Goal: Information Seeking & Learning: Learn about a topic

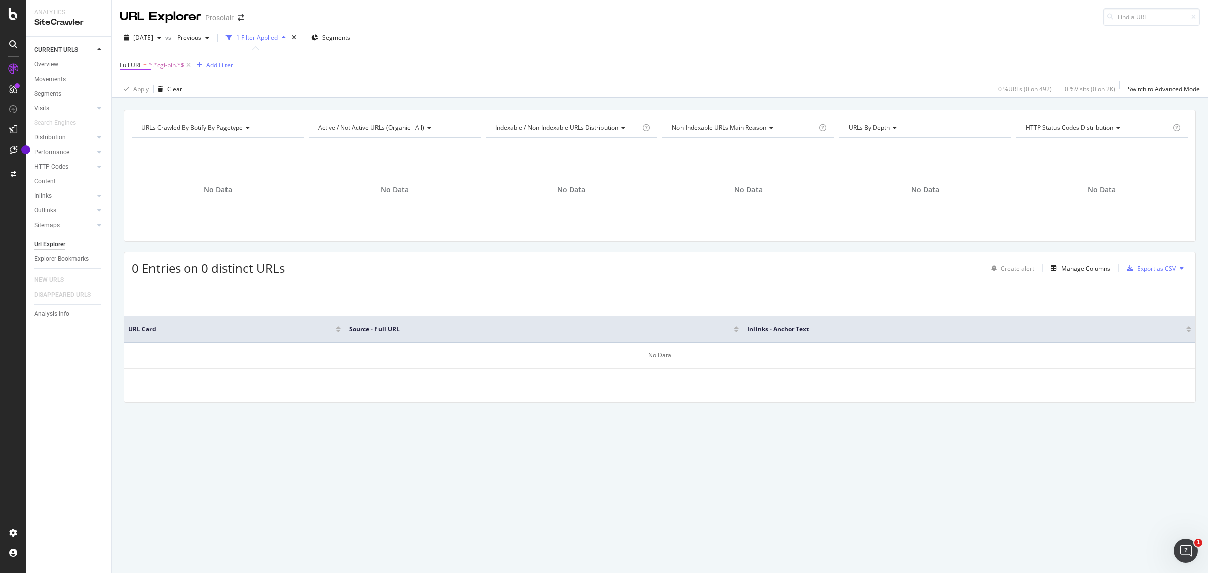
click at [157, 61] on span "^.*cgi-bin.*$" at bounding box center [166, 65] width 36 height 14
click at [164, 44] on div "[DATE]" at bounding box center [142, 37] width 45 height 15
click at [185, 72] on div "[DATE]" at bounding box center [162, 73] width 56 height 9
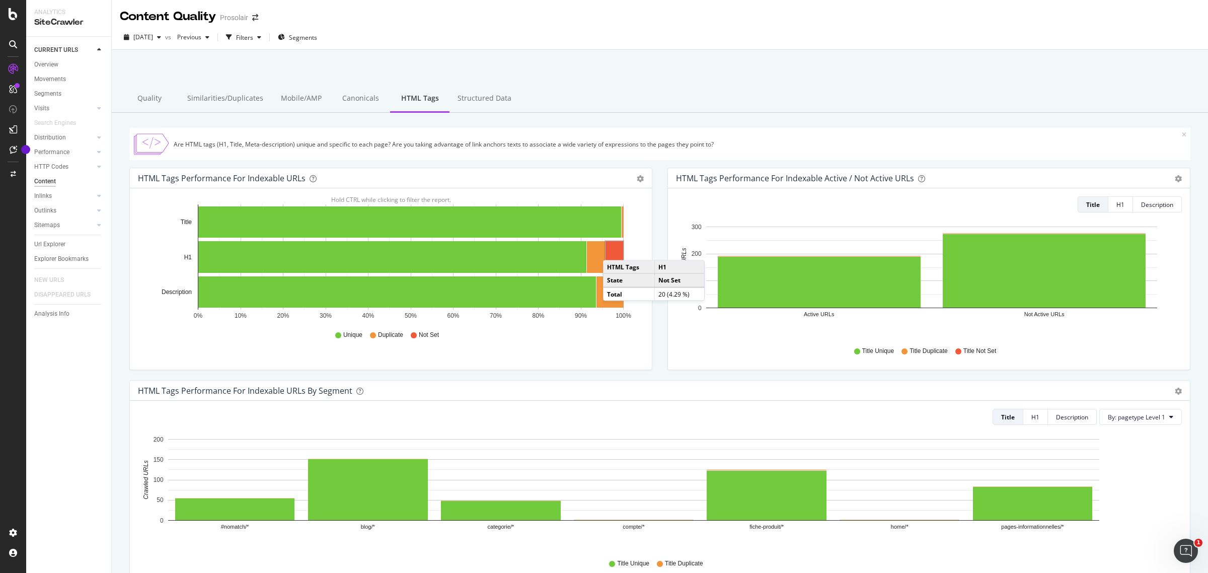
click at [613, 250] on rect "A chart." at bounding box center [614, 257] width 18 height 32
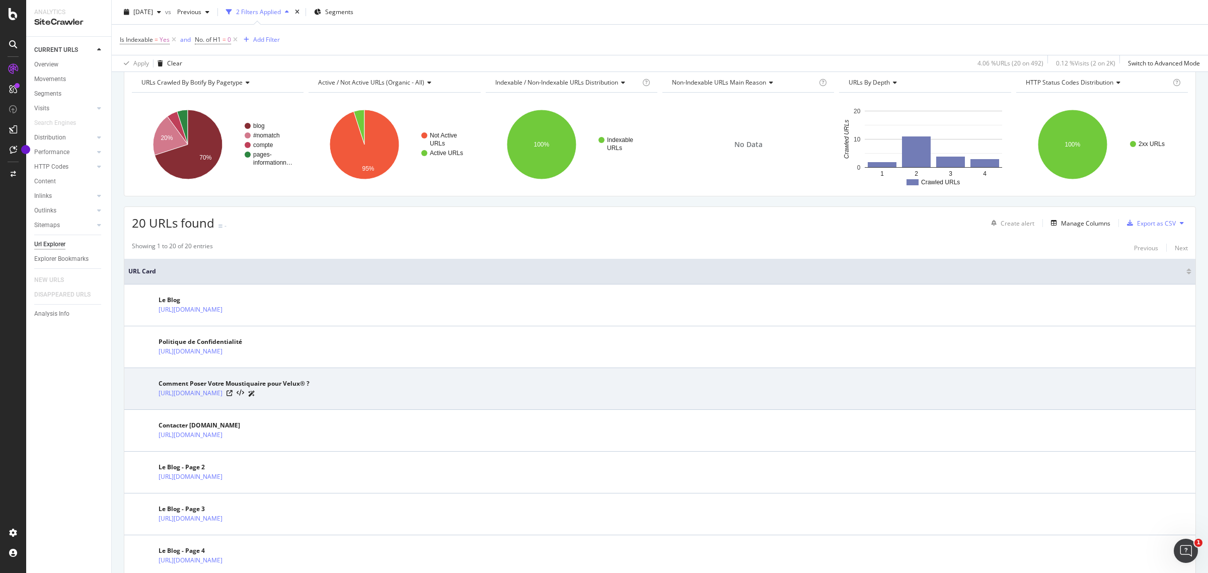
scroll to position [63, 0]
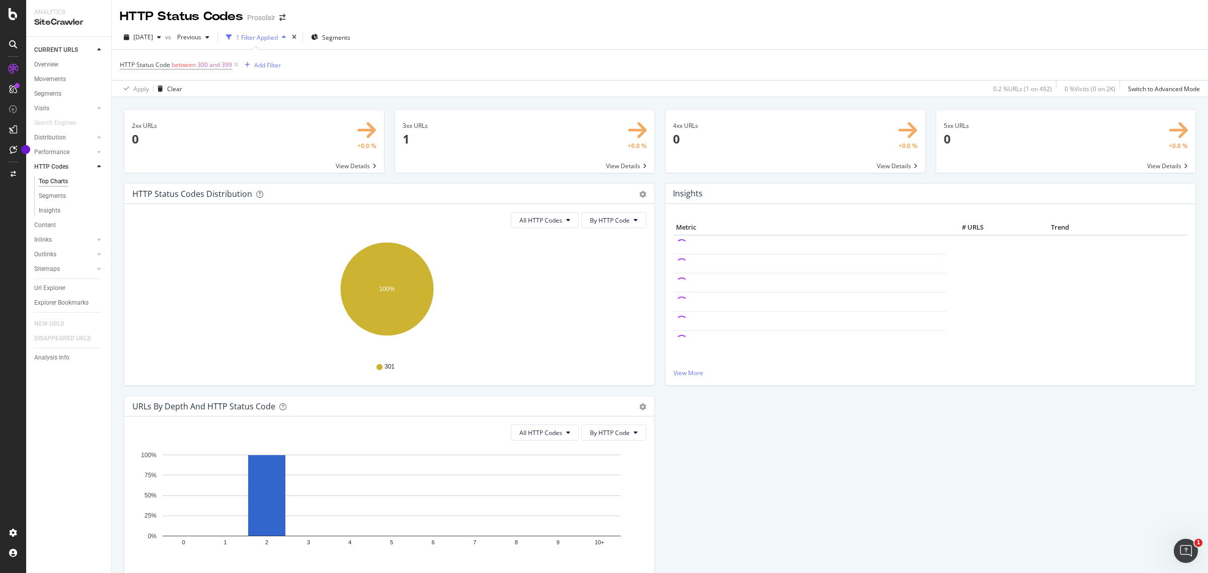
click at [362, 134] on span at bounding box center [254, 141] width 260 height 63
